Goal: Task Accomplishment & Management: Manage account settings

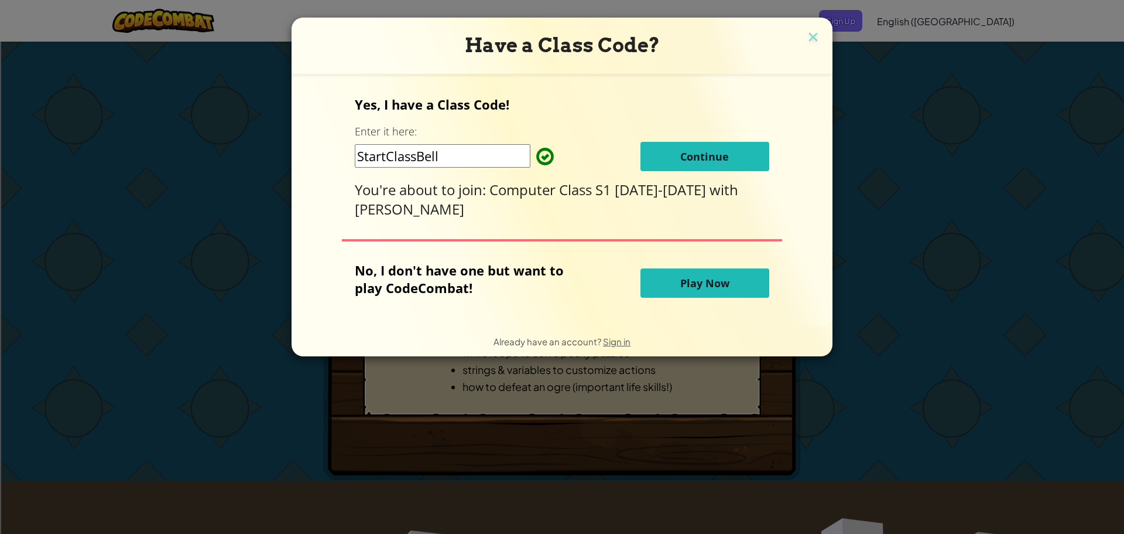
click at [651, 159] on button "Continue" at bounding box center [705, 156] width 129 height 29
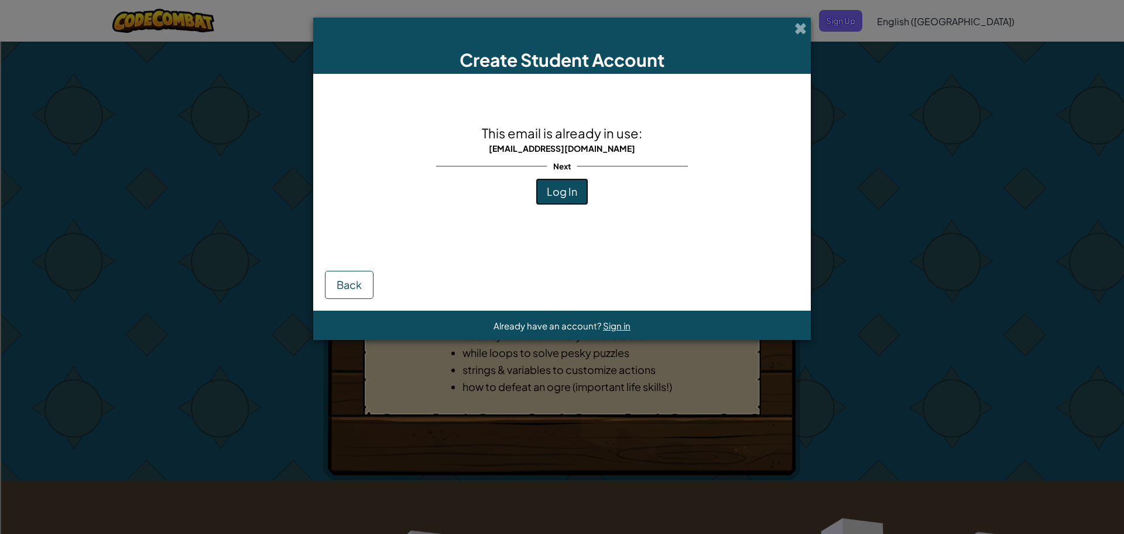
click at [558, 192] on span "Log In" at bounding box center [562, 190] width 30 height 13
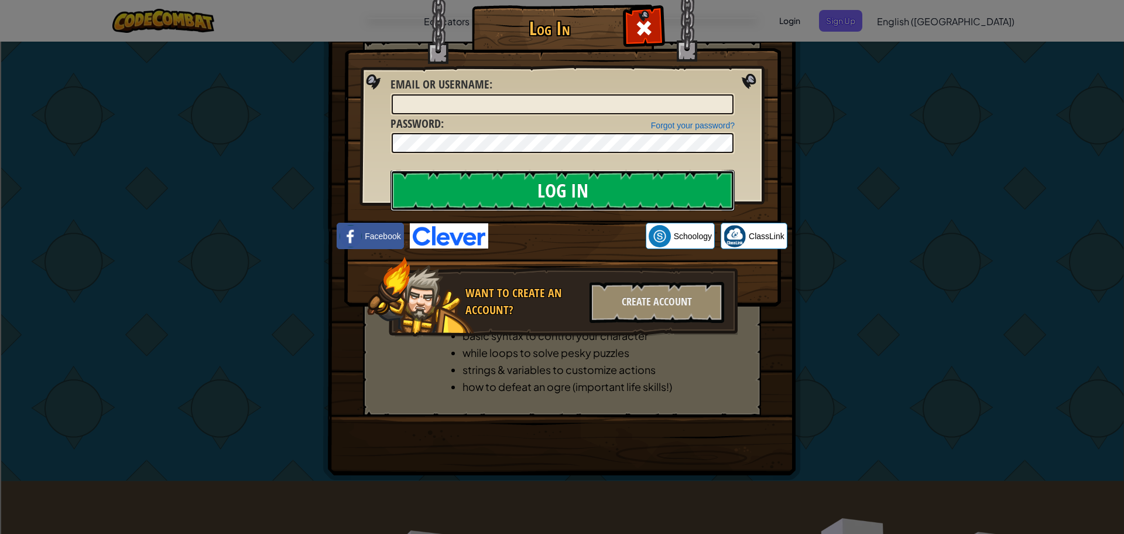
click at [534, 179] on input "Log In" at bounding box center [563, 190] width 344 height 41
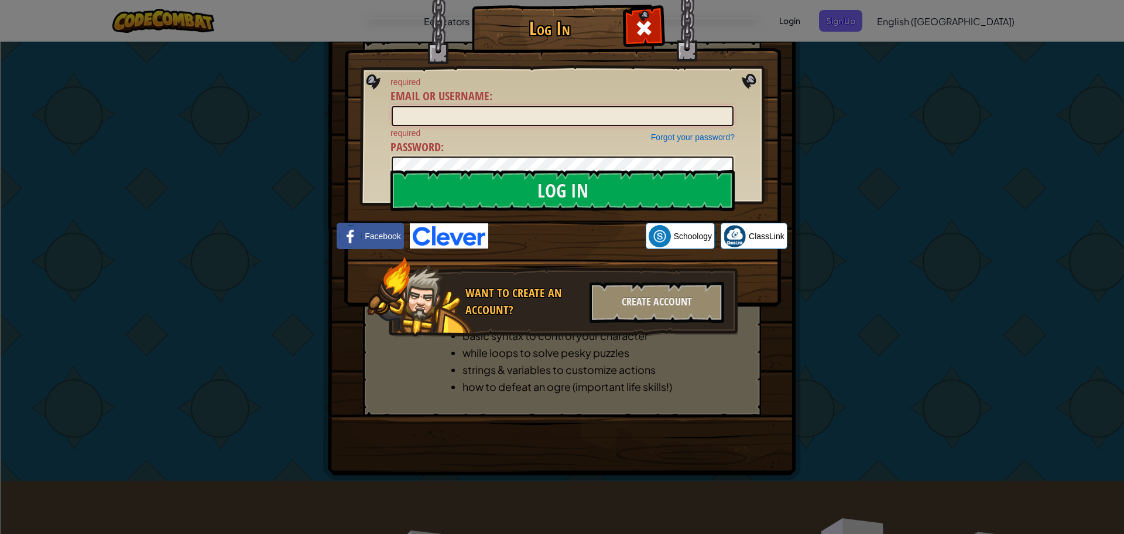
click at [536, 121] on input "Email or Username :" at bounding box center [563, 116] width 342 height 20
type input "A"
type input "[EMAIL_ADDRESS][DOMAIN_NAME]"
